Goal: Information Seeking & Learning: Learn about a topic

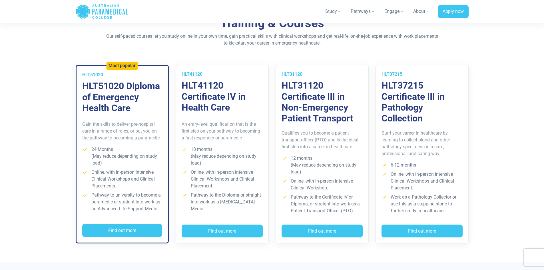
scroll to position [428, 0]
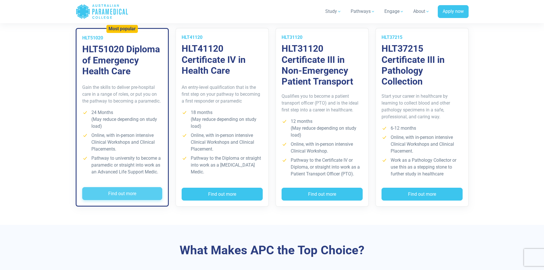
click at [128, 191] on button "Find out more" at bounding box center [122, 193] width 80 height 13
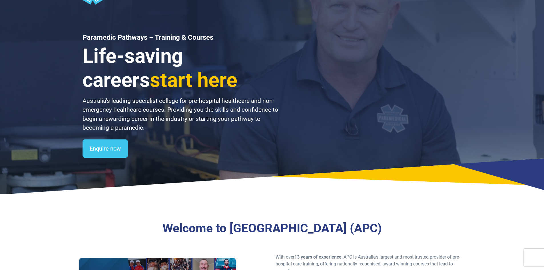
scroll to position [0, 0]
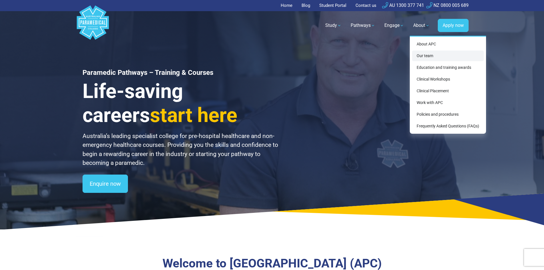
click at [426, 57] on link "Our team" at bounding box center [448, 56] width 72 height 11
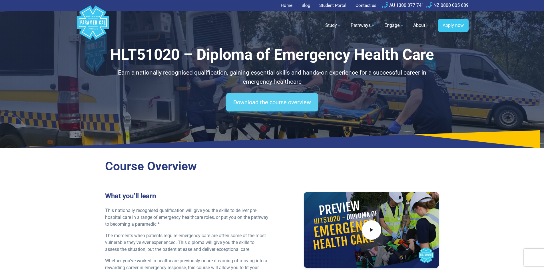
click at [273, 101] on link "Download the course overview" at bounding box center [272, 102] width 92 height 18
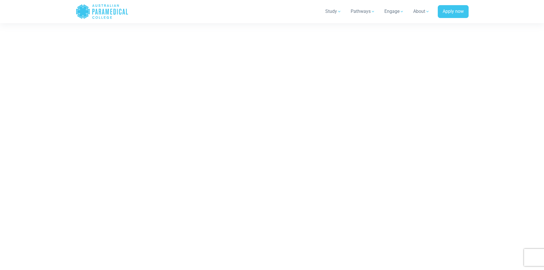
scroll to position [3325, 0]
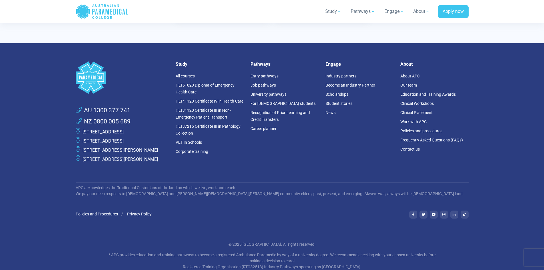
scroll to position [1739, 0]
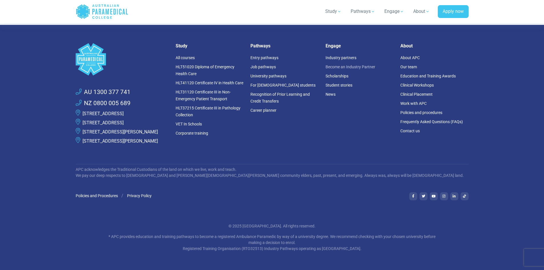
click at [359, 65] on link "Become an Industry Partner" at bounding box center [351, 67] width 50 height 5
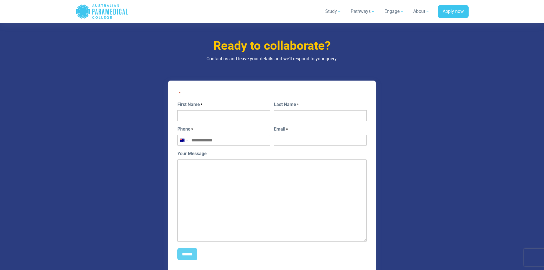
scroll to position [1000, 0]
